Goal: Transaction & Acquisition: Purchase product/service

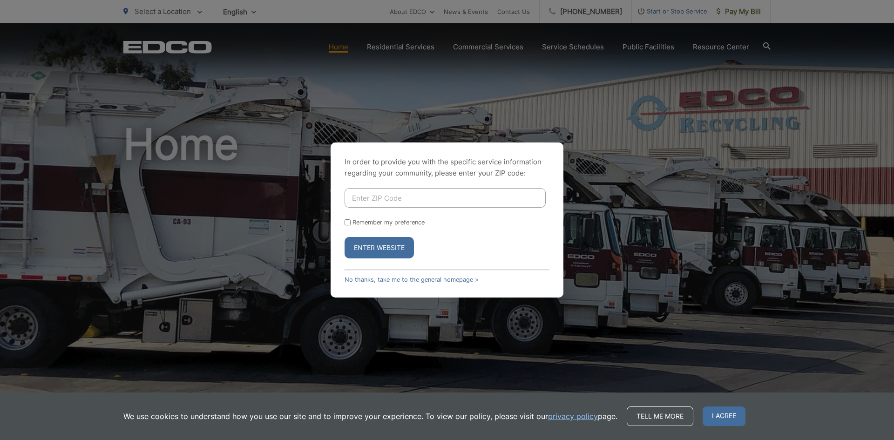
click at [411, 205] on input "Enter ZIP Code" at bounding box center [445, 198] width 201 height 20
type input "92024"
click at [401, 246] on button "Enter Website" at bounding box center [379, 247] width 69 height 21
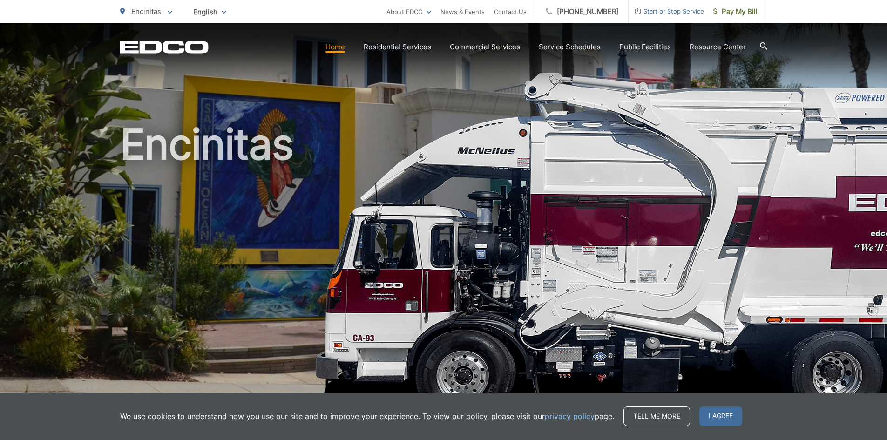
click at [341, 48] on link "Home" at bounding box center [336, 46] width 20 height 11
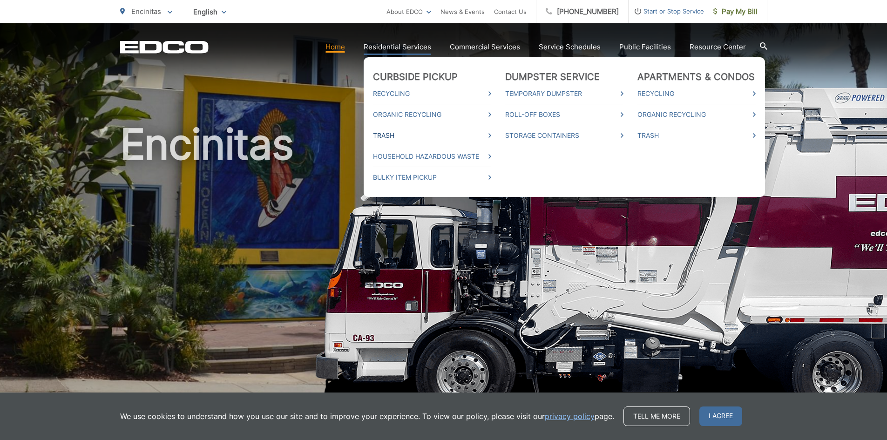
click at [396, 136] on link "Trash" at bounding box center [432, 135] width 118 height 11
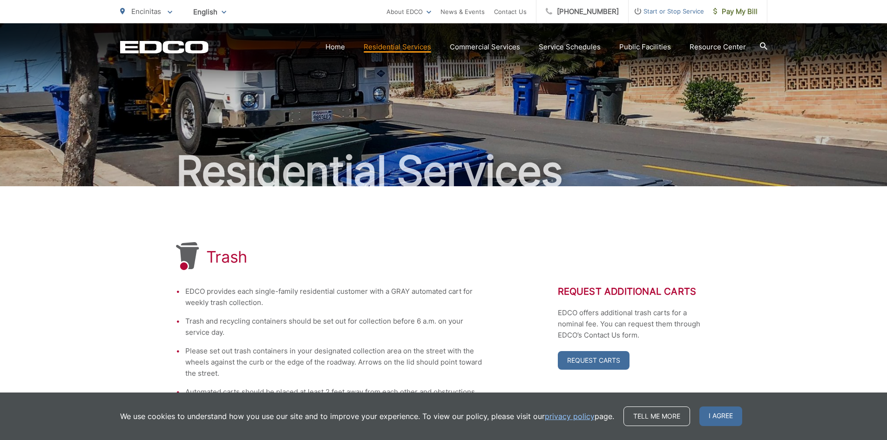
click at [171, 10] on span at bounding box center [170, 11] width 5 height 11
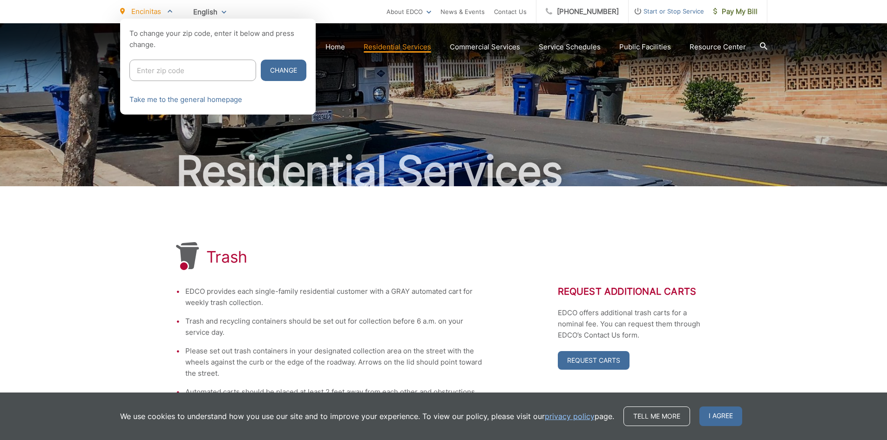
click at [171, 10] on icon at bounding box center [170, 10] width 5 height 3
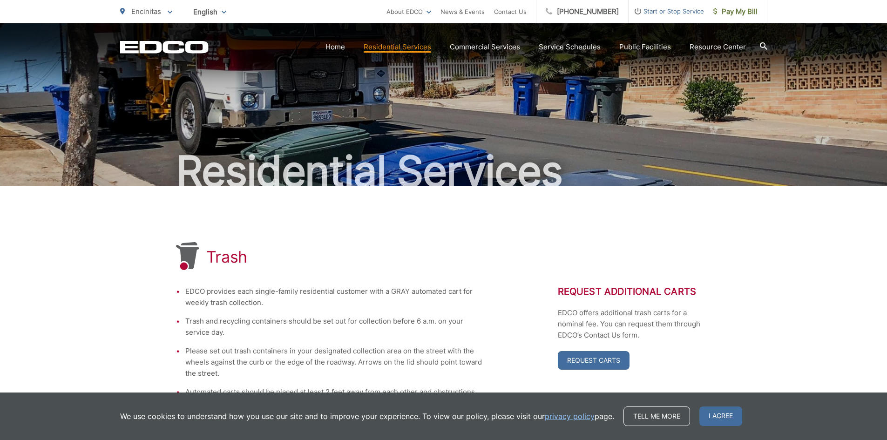
click at [225, 13] on div "English English Spanish Korean Arabic" at bounding box center [209, 12] width 47 height 16
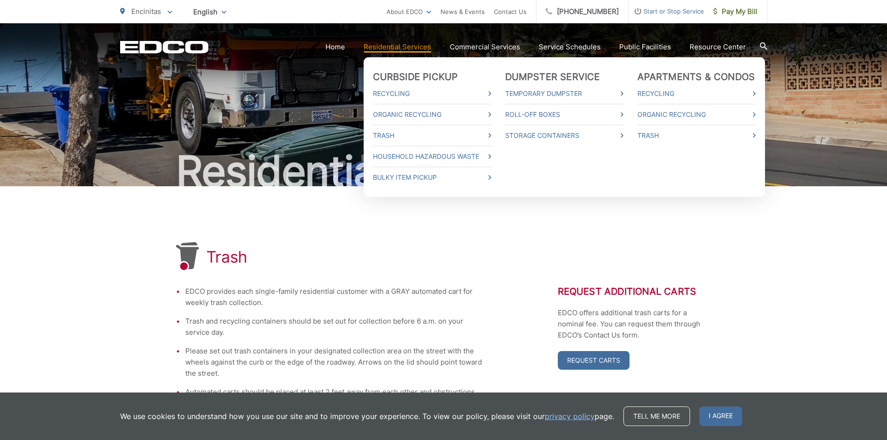
click at [395, 44] on link "Residential Services" at bounding box center [398, 46] width 68 height 11
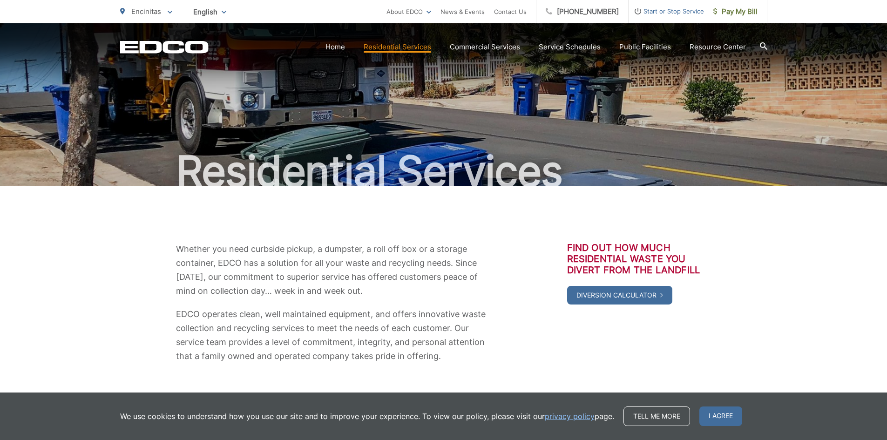
click at [325, 118] on div "Residential Services" at bounding box center [444, 104] width 648 height 163
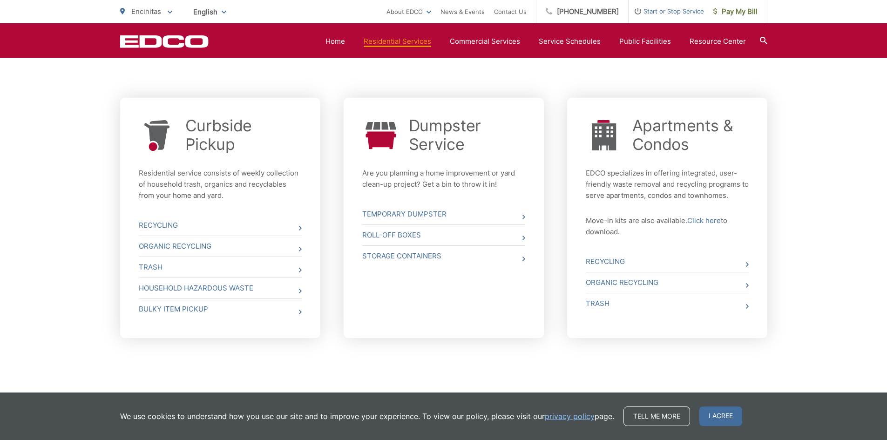
scroll to position [338, 0]
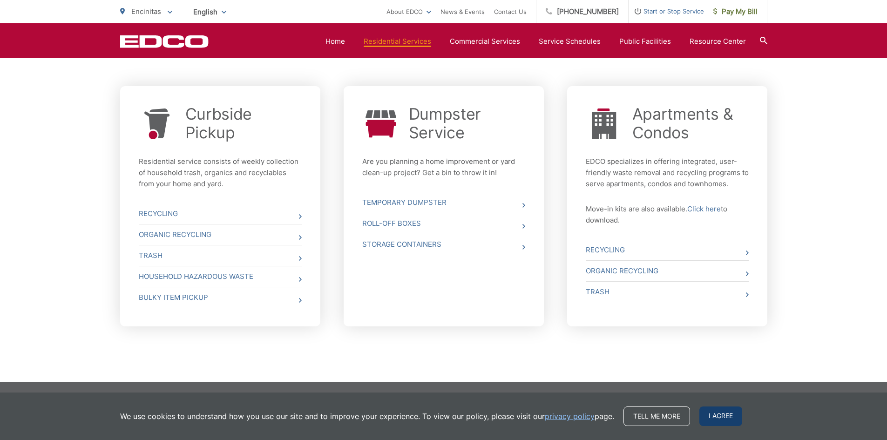
click at [716, 415] on span "I agree" at bounding box center [721, 417] width 43 height 20
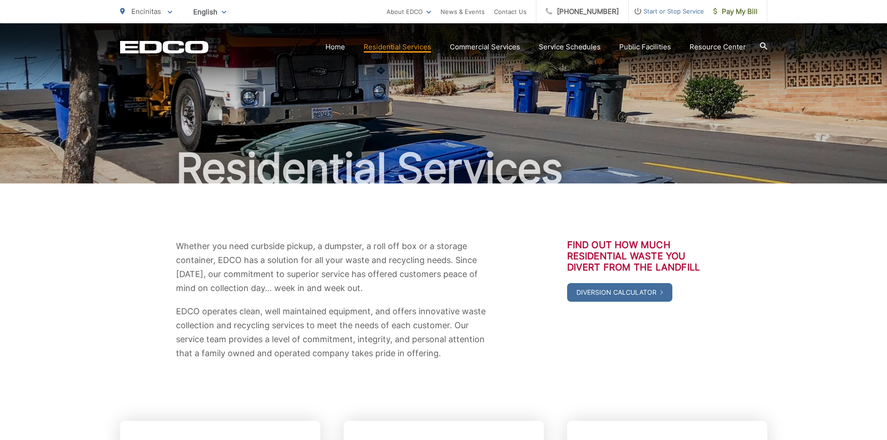
scroll to position [0, 0]
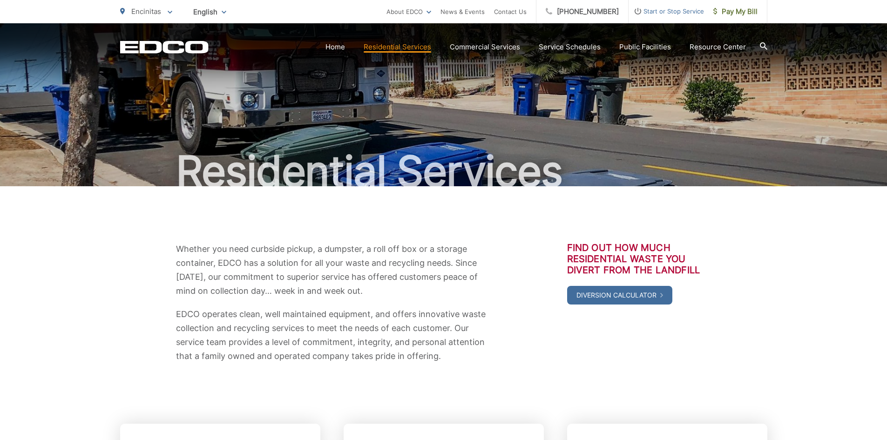
click at [764, 44] on icon at bounding box center [763, 45] width 7 height 7
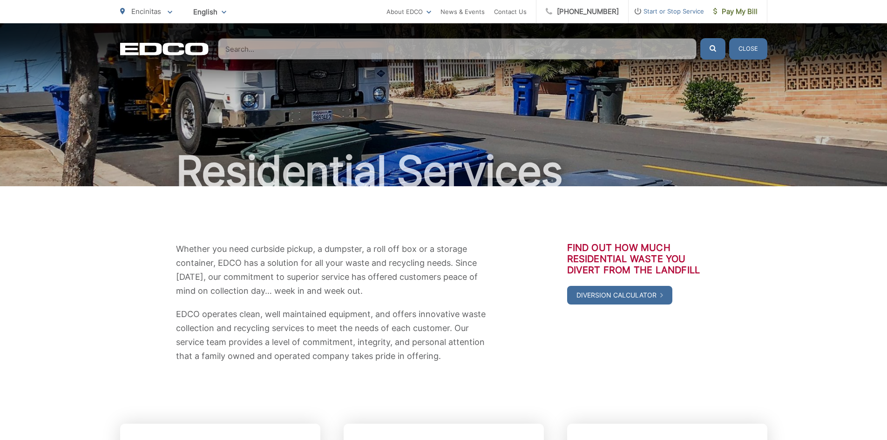
click at [444, 48] on input "Search" at bounding box center [457, 48] width 479 height 21
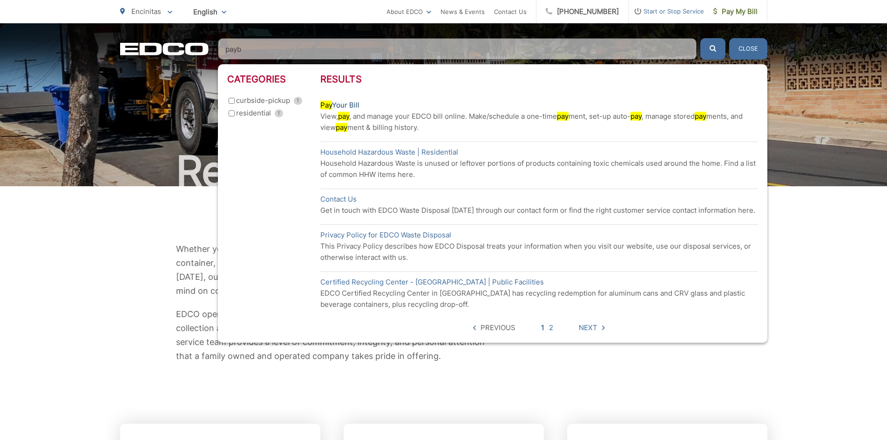
type input "payb"
click at [349, 103] on link "Pay Your Bill" at bounding box center [340, 105] width 39 height 11
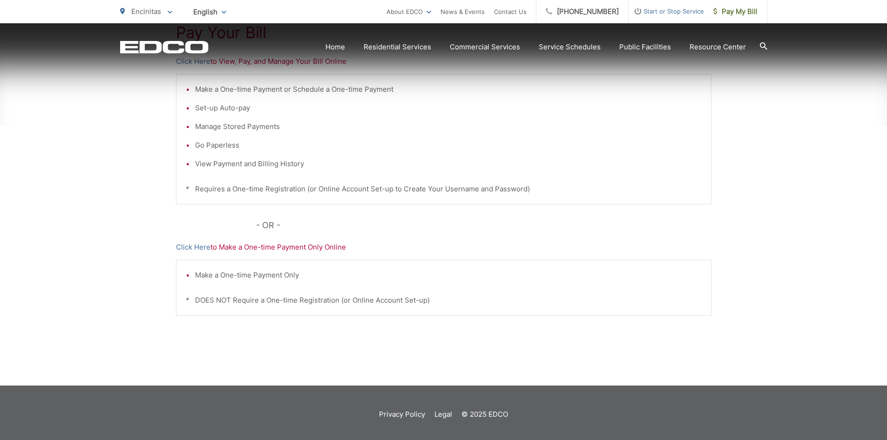
scroll to position [222, 0]
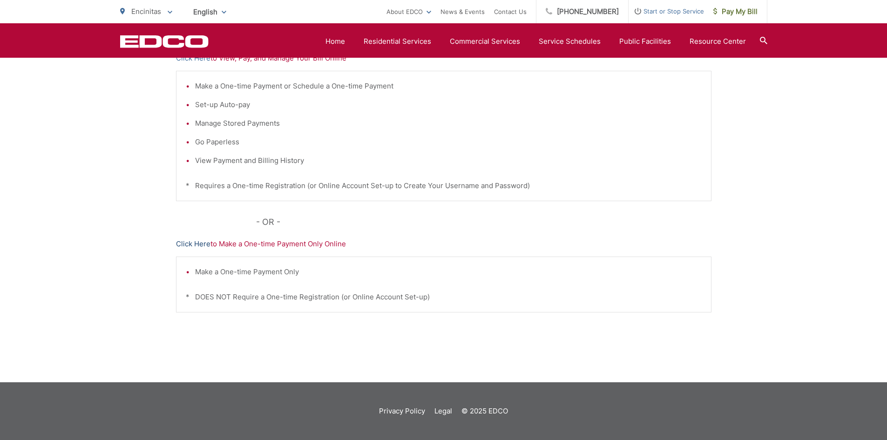
click at [194, 243] on link "Click Here" at bounding box center [193, 244] width 34 height 11
